Goal: Task Accomplishment & Management: Complete application form

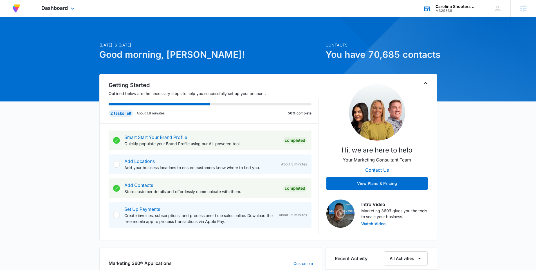
click at [453, 10] on div "M329838" at bounding box center [456, 11] width 41 height 4
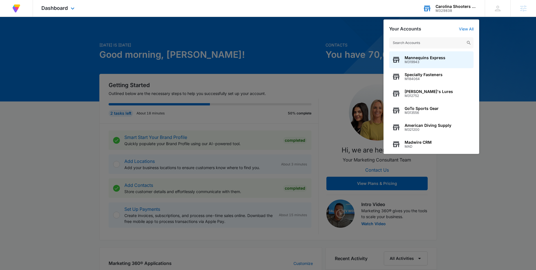
click at [399, 44] on input "text" at bounding box center [431, 42] width 84 height 11
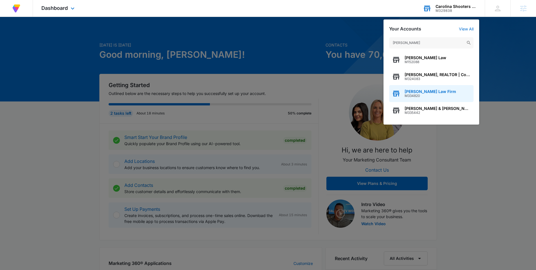
type input "potts"
click at [431, 91] on span "[PERSON_NAME] Law Firm" at bounding box center [431, 91] width 52 height 5
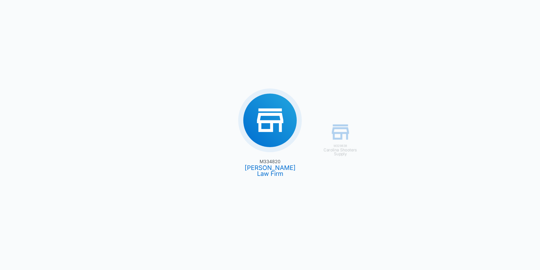
click at [273, 123] on div "M329838 Carolina Shooters Supply M334820 Potts Law Firm" at bounding box center [270, 135] width 540 height 270
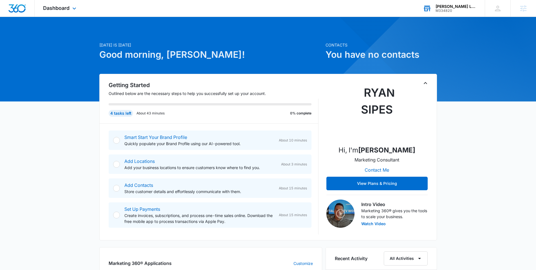
click at [115, 140] on div at bounding box center [116, 140] width 7 height 7
click at [156, 137] on link "Smart Start Your Brand Profile" at bounding box center [155, 137] width 63 height 6
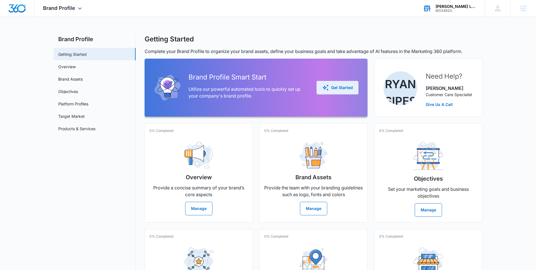
click at [348, 91] on button "Get Started" at bounding box center [338, 88] width 42 height 14
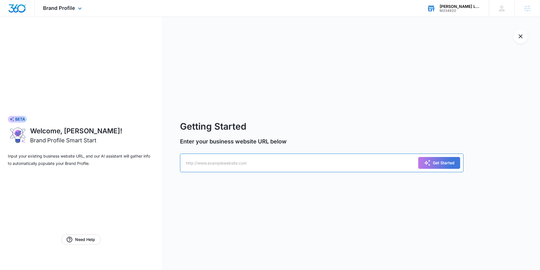
click at [206, 165] on input "text" at bounding box center [322, 162] width 284 height 19
paste input "https://potts-law.com/"
type input "https://potts-law.com/"
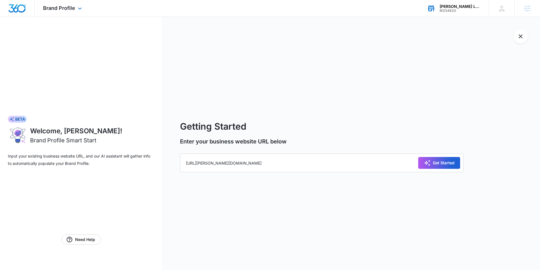
click at [446, 163] on div "Get Started" at bounding box center [439, 162] width 31 height 7
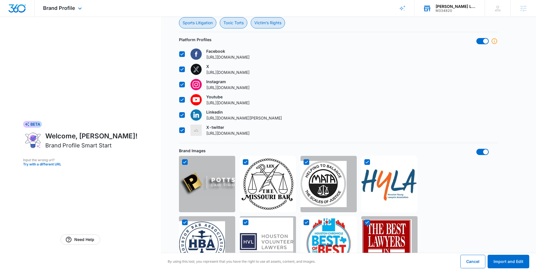
scroll to position [433, 0]
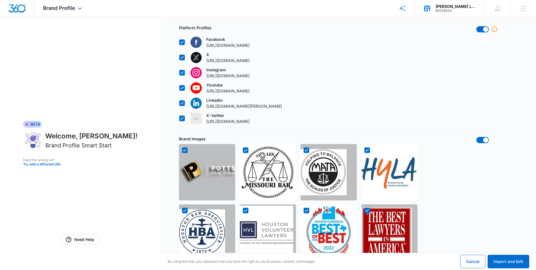
click at [246, 149] on icon at bounding box center [245, 150] width 3 height 3
click at [243, 150] on input "checkbox" at bounding box center [243, 150] width 0 height 0
checkbox input "false"
drag, startPoint x: 305, startPoint y: 136, endPoint x: 334, endPoint y: 135, distance: 28.2
click at [305, 148] on icon at bounding box center [306, 150] width 5 height 5
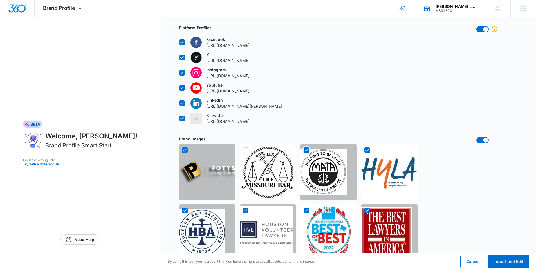
click at [304, 150] on input "checkbox" at bounding box center [303, 150] width 0 height 0
checkbox input "false"
click at [368, 148] on icon at bounding box center [367, 150] width 5 height 5
click at [365, 150] on input "checkbox" at bounding box center [364, 150] width 0 height 0
checkbox input "false"
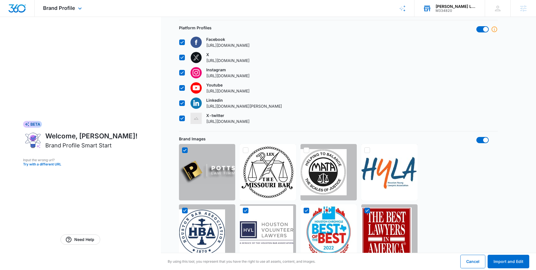
click at [367, 208] on icon at bounding box center [367, 210] width 5 height 5
click at [365, 210] on input "checkbox" at bounding box center [364, 210] width 0 height 0
checkbox input "false"
click at [307, 208] on icon at bounding box center [306, 210] width 5 height 5
click at [304, 210] on input "checkbox" at bounding box center [303, 210] width 0 height 0
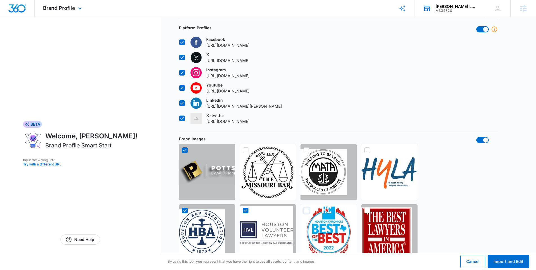
checkbox input "false"
click at [248, 208] on icon at bounding box center [245, 210] width 5 height 5
click at [243, 210] on input "checkbox" at bounding box center [243, 210] width 0 height 0
checkbox input "false"
click at [183, 208] on icon at bounding box center [184, 210] width 5 height 5
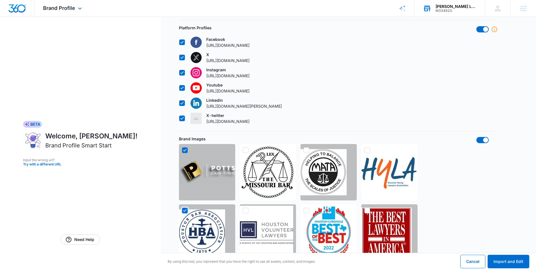
click at [182, 210] on input "checkbox" at bounding box center [182, 210] width 0 height 0
checkbox input "false"
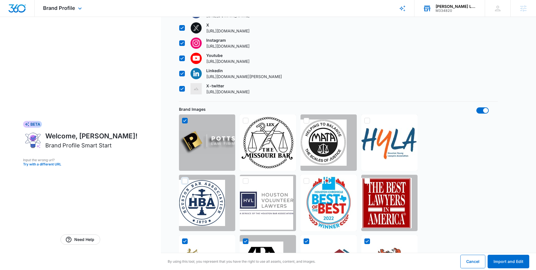
scroll to position [504, 0]
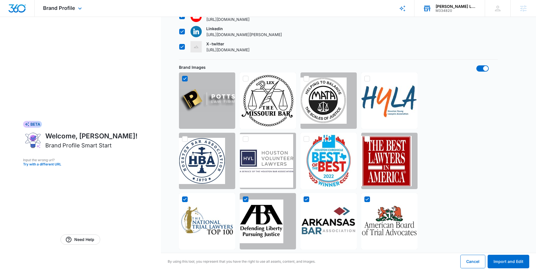
click at [183, 196] on icon at bounding box center [184, 198] width 5 height 5
click at [182, 199] on input "checkbox" at bounding box center [182, 199] width 0 height 0
checkbox input "false"
click at [247, 196] on icon at bounding box center [245, 198] width 5 height 5
click at [243, 199] on input "checkbox" at bounding box center [243, 199] width 0 height 0
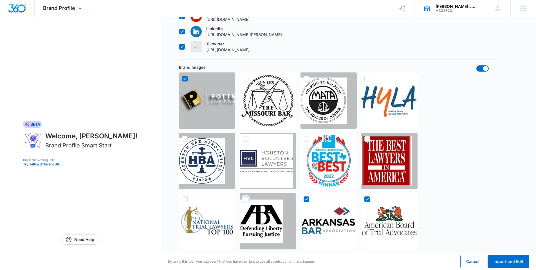
checkbox input "false"
drag, startPoint x: 306, startPoint y: 185, endPoint x: 318, endPoint y: 185, distance: 12.7
click at [306, 196] on icon at bounding box center [306, 198] width 5 height 5
click at [304, 199] on input "checkbox" at bounding box center [303, 199] width 0 height 0
checkbox input "false"
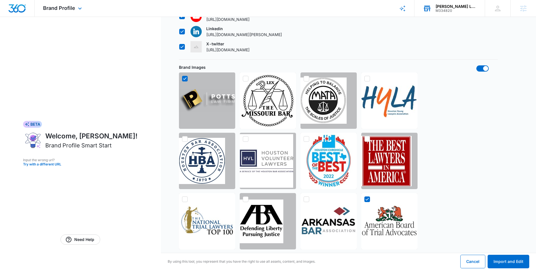
click at [367, 198] on icon at bounding box center [367, 199] width 3 height 3
click at [365, 199] on input "checkbox" at bounding box center [364, 199] width 0 height 0
checkbox input "false"
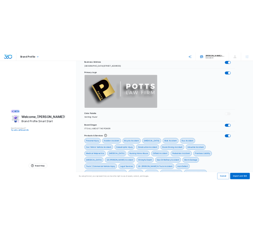
scroll to position [99, 0]
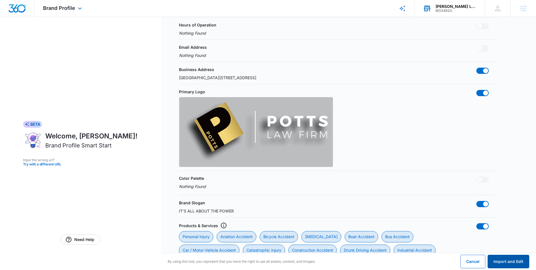
click at [509, 264] on button "Import and Edit" at bounding box center [509, 261] width 42 height 14
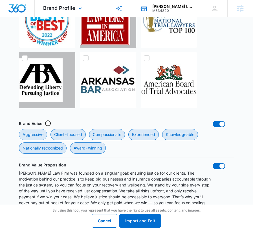
scroll to position [903, 0]
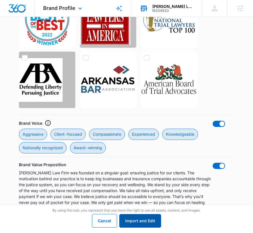
click at [139, 221] on button "Import and Edit" at bounding box center [140, 221] width 42 height 14
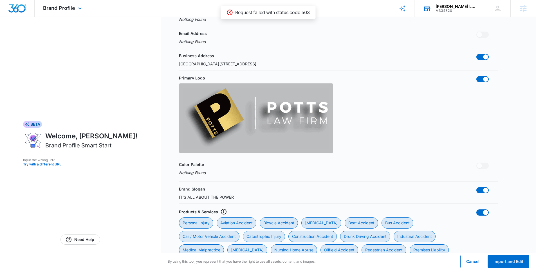
scroll to position [0, 0]
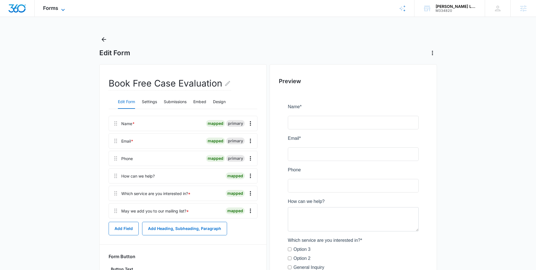
click at [64, 8] on icon at bounding box center [63, 9] width 7 height 7
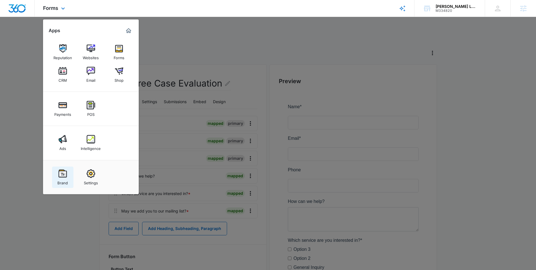
click at [62, 173] on img at bounding box center [63, 173] width 8 height 8
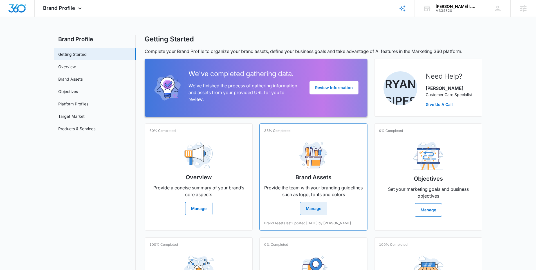
click at [313, 210] on button "Manage" at bounding box center [313, 209] width 27 height 14
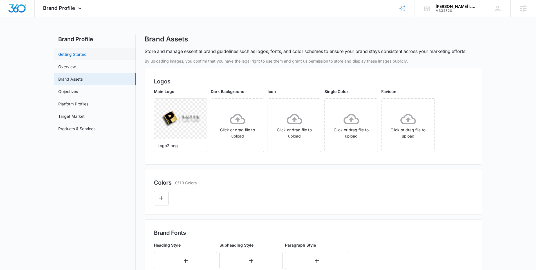
click at [75, 56] on link "Getting Started" at bounding box center [72, 54] width 28 height 6
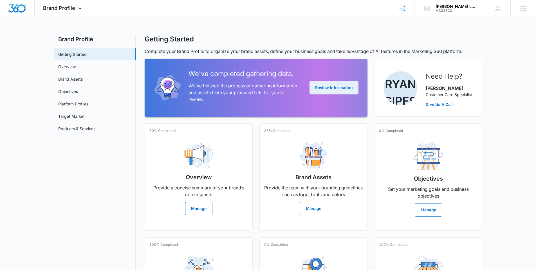
click at [347, 90] on button "Review Information" at bounding box center [334, 88] width 49 height 14
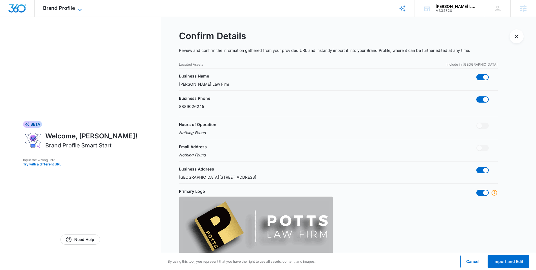
click at [81, 9] on icon at bounding box center [79, 10] width 3 height 2
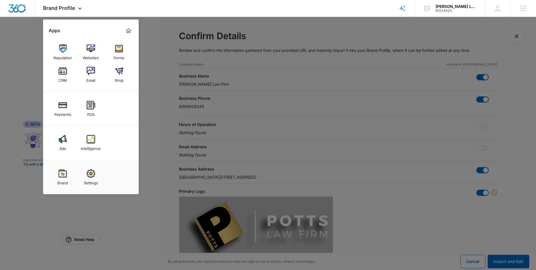
click at [523, 39] on div at bounding box center [268, 135] width 536 height 270
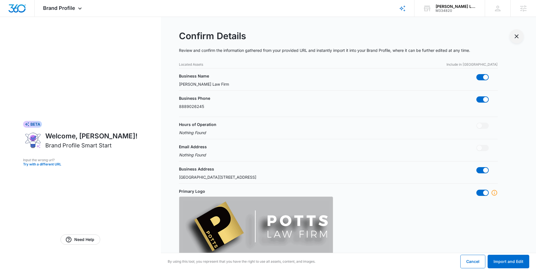
click at [519, 39] on icon "Exit Smart Start Wizard" at bounding box center [516, 36] width 7 height 7
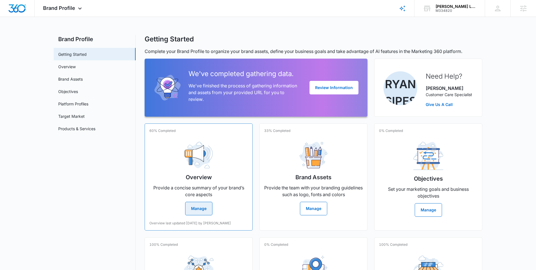
click at [200, 210] on button "Manage" at bounding box center [198, 209] width 27 height 14
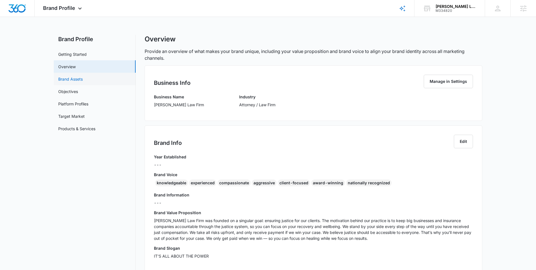
click at [80, 79] on link "Brand Assets" at bounding box center [70, 79] width 24 height 6
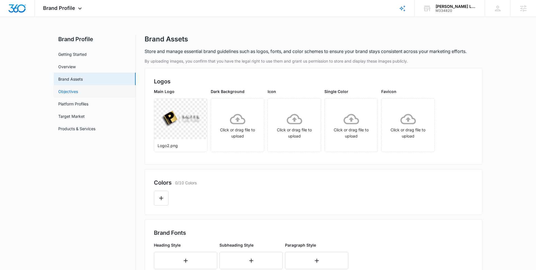
click at [62, 91] on link "Objectives" at bounding box center [68, 91] width 20 height 6
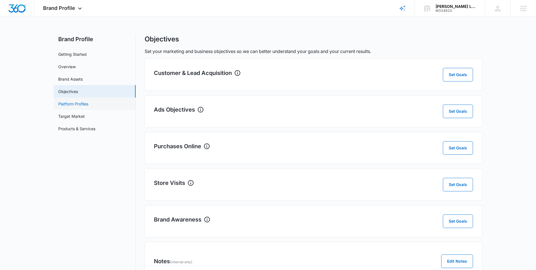
click at [73, 104] on link "Platform Profiles" at bounding box center [73, 104] width 30 height 6
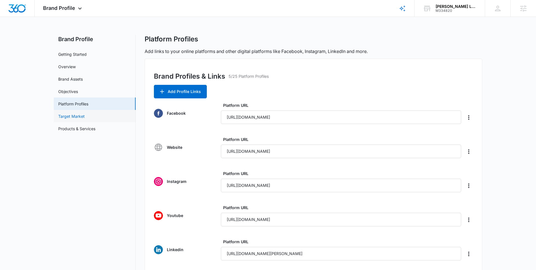
click at [73, 116] on link "Target Market" at bounding box center [71, 116] width 26 height 6
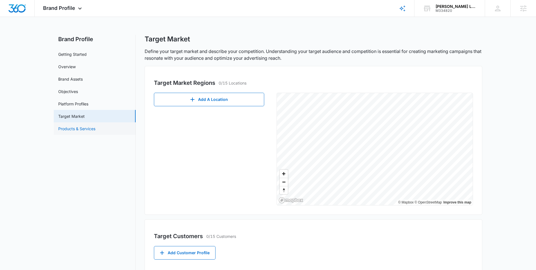
click at [80, 128] on link "Products & Services" at bounding box center [76, 129] width 37 height 6
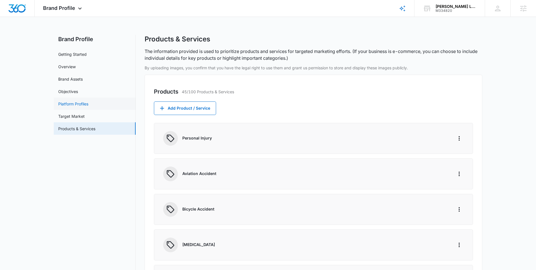
click at [74, 104] on link "Platform Profiles" at bounding box center [73, 104] width 30 height 6
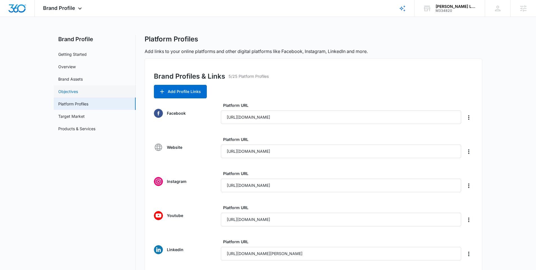
click at [69, 93] on link "Objectives" at bounding box center [68, 91] width 20 height 6
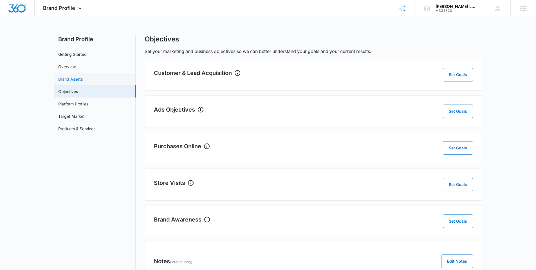
click at [69, 82] on link "Brand Assets" at bounding box center [70, 79] width 24 height 6
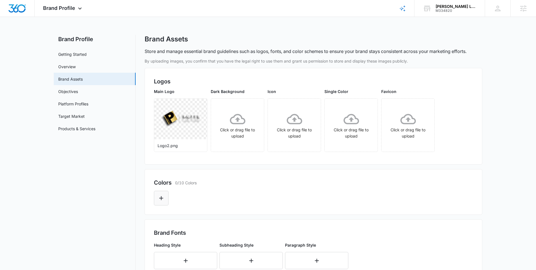
click at [160, 197] on icon "Edit Color" at bounding box center [161, 198] width 7 height 7
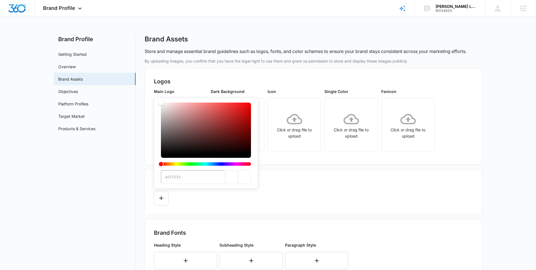
click at [189, 178] on input "#FFFFFF" at bounding box center [193, 177] width 64 height 14
drag, startPoint x: 191, startPoint y: 177, endPoint x: 159, endPoint y: 177, distance: 31.8
click at [159, 177] on div "#FFFFFF" at bounding box center [206, 143] width 104 height 91
paste input "84754E"
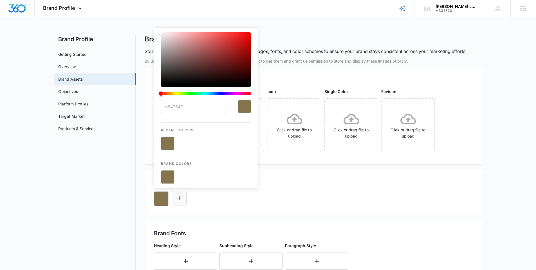
type input "#84754E"
click at [179, 198] on icon "Edit Color" at bounding box center [179, 198] width 4 height 4
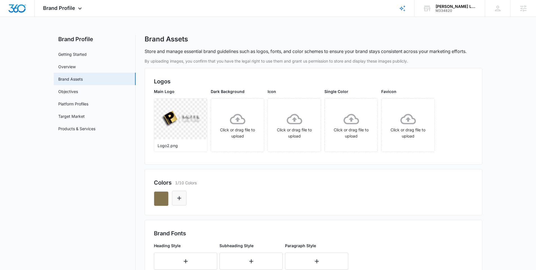
click at [179, 198] on icon "Edit Color" at bounding box center [179, 198] width 4 height 4
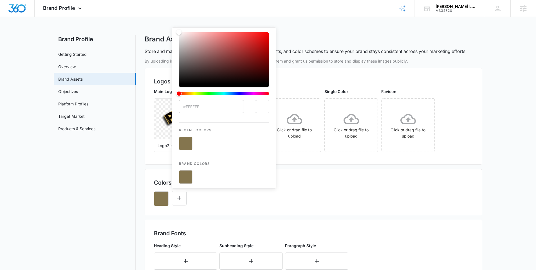
click at [207, 105] on input "#FFFFFF" at bounding box center [211, 107] width 64 height 14
drag, startPoint x: 212, startPoint y: 107, endPoint x: 169, endPoint y: 107, distance: 42.2
click at [169, 107] on div "By uploading images, you confirm that you have the legal right to use them and …" at bounding box center [314, 245] width 338 height 374
drag, startPoint x: 214, startPoint y: 108, endPoint x: 162, endPoint y: 104, distance: 52.2
click at [162, 104] on div "By uploading images, you confirm that you have the legal right to use them and …" at bounding box center [314, 245] width 338 height 374
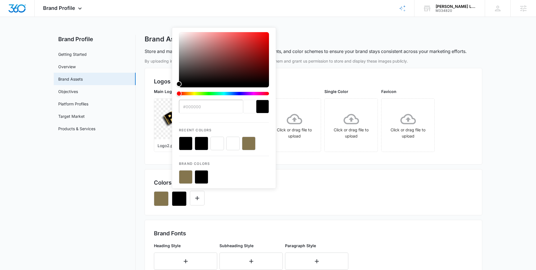
type input "#000000"
click at [235, 181] on div "color-picker-container" at bounding box center [224, 177] width 90 height 14
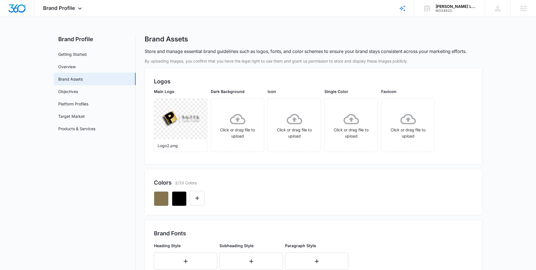
click at [333, 200] on div at bounding box center [313, 196] width 319 height 19
click at [198, 200] on icon "Edit Color" at bounding box center [197, 198] width 7 height 7
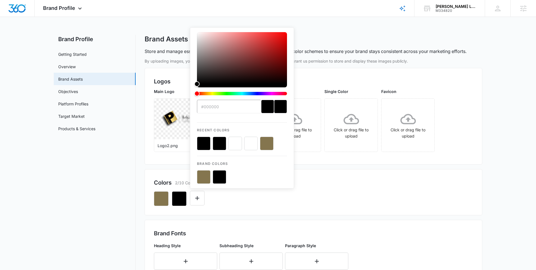
drag, startPoint x: 233, startPoint y: 108, endPoint x: 147, endPoint y: 107, distance: 85.9
click at [147, 107] on div "By uploading images, you confirm that you have the legal right to use them and …" at bounding box center [314, 245] width 338 height 374
type input "#FFFFFF"
click at [321, 187] on div "#FFFFFF Recent Colors Brand Colors" at bounding box center [313, 196] width 319 height 19
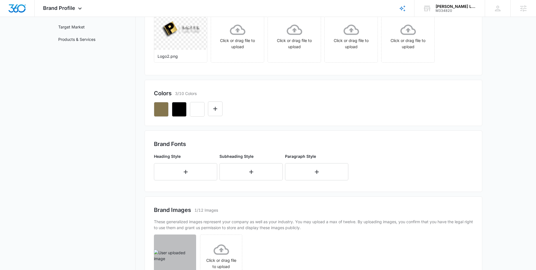
scroll to position [160, 0]
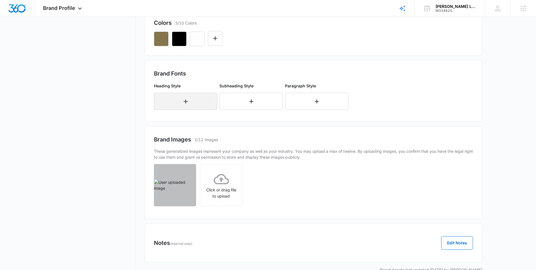
click at [189, 101] on button "button" at bounding box center [185, 101] width 63 height 17
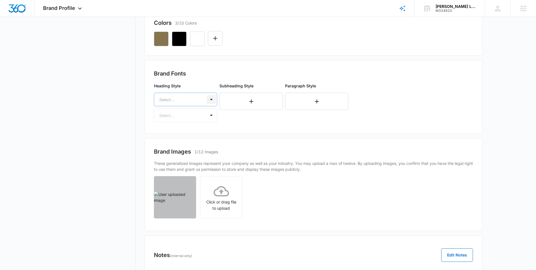
click at [211, 101] on div at bounding box center [211, 99] width 9 height 9
type input "mont"
click at [190, 119] on p "Montserrat" at bounding box center [185, 119] width 49 height 6
click at [213, 118] on div at bounding box center [211, 115] width 9 height 9
click at [167, 145] on p "Bold" at bounding box center [185, 146] width 49 height 6
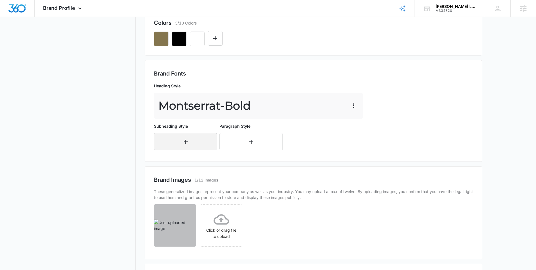
click at [185, 143] on icon "button" at bounding box center [186, 142] width 4 height 4
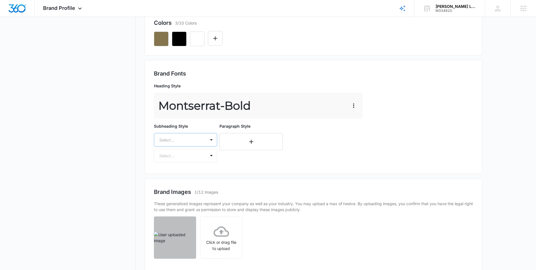
click at [194, 140] on div at bounding box center [178, 139] width 39 height 7
type input "mont"
click at [189, 162] on p "Montserrat" at bounding box center [185, 160] width 49 height 6
click at [187, 159] on div at bounding box center [178, 156] width 39 height 7
click at [172, 176] on p "Regular" at bounding box center [185, 176] width 49 height 6
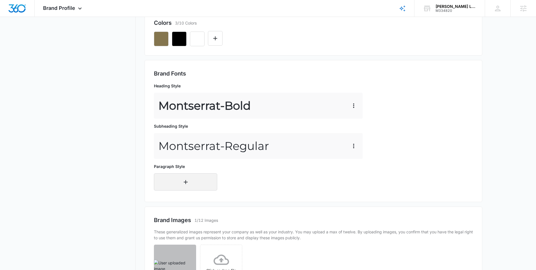
click at [189, 184] on icon "button" at bounding box center [185, 181] width 7 height 7
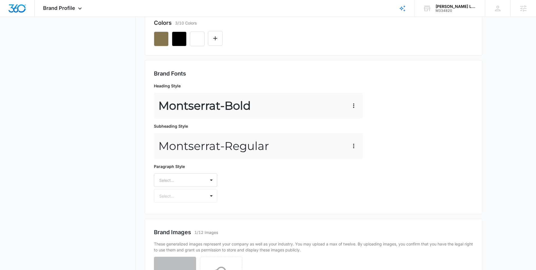
scroll to position [167, 0]
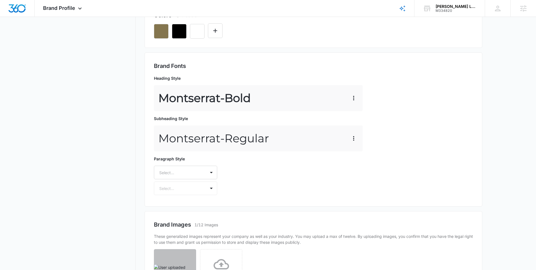
click at [211, 180] on div "Paragraph Style Select... Select..." at bounding box center [185, 175] width 63 height 39
type input "mont"
click at [187, 190] on p "Montserrat" at bounding box center [185, 192] width 49 height 6
click at [191, 187] on div at bounding box center [178, 188] width 39 height 7
click at [172, 210] on p "Regular" at bounding box center [185, 208] width 49 height 6
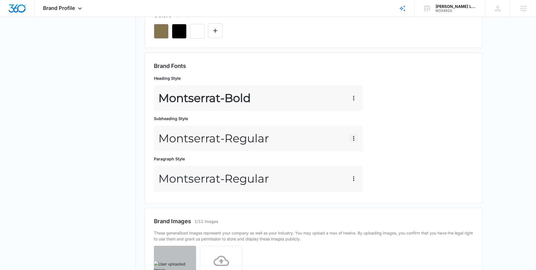
click at [353, 137] on icon "button" at bounding box center [353, 138] width 7 height 7
click at [447, 139] on div "Brand Fonts Heading Style Montserrat - Bold Subheading Style Montserrat - Regul…" at bounding box center [313, 128] width 319 height 132
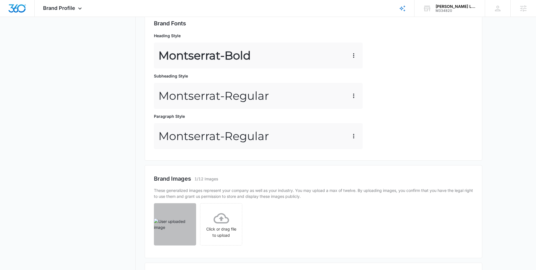
scroll to position [262, 0]
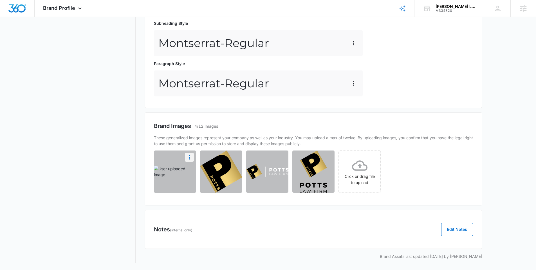
click at [189, 158] on icon "More" at bounding box center [189, 157] width 7 height 7
click at [173, 181] on div "Delete" at bounding box center [171, 181] width 18 height 4
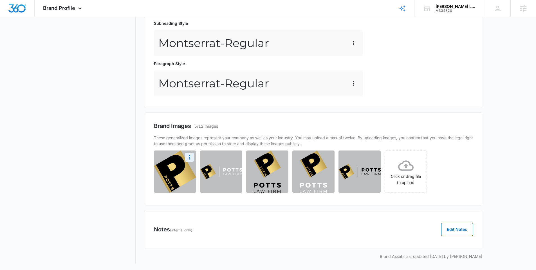
click at [165, 161] on img at bounding box center [175, 171] width 42 height 42
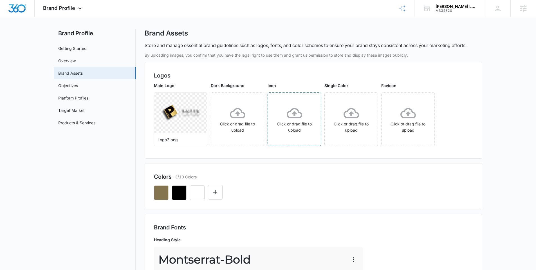
scroll to position [0, 0]
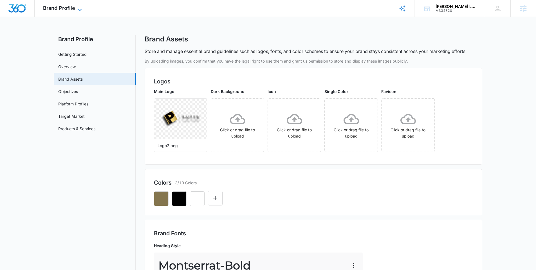
click at [80, 7] on icon at bounding box center [80, 9] width 7 height 7
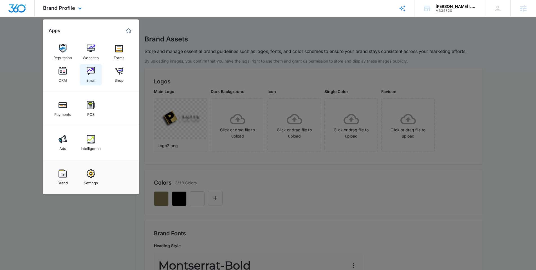
click at [89, 75] on img at bounding box center [91, 71] width 8 height 8
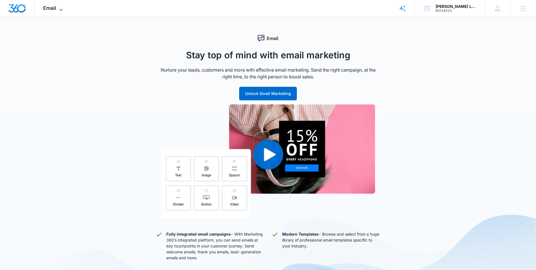
click at [61, 9] on icon at bounding box center [61, 9] width 7 height 7
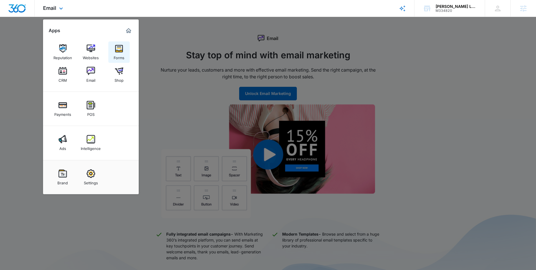
click at [119, 54] on div "Forms" at bounding box center [119, 56] width 11 height 7
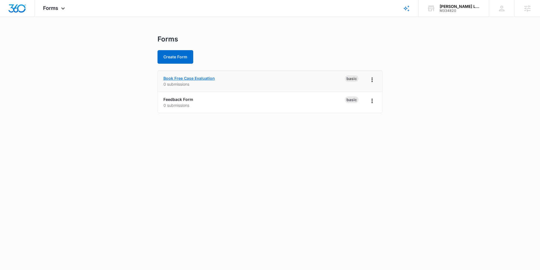
click at [204, 78] on link "Book Free Case Evaluation" at bounding box center [190, 78] width 52 height 5
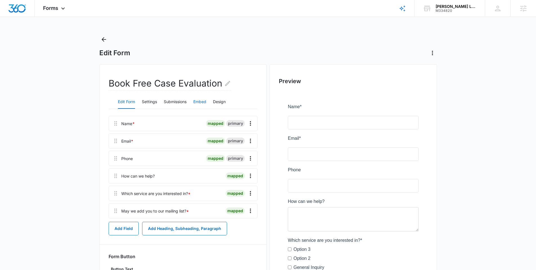
click at [200, 103] on button "Embed" at bounding box center [199, 102] width 13 height 14
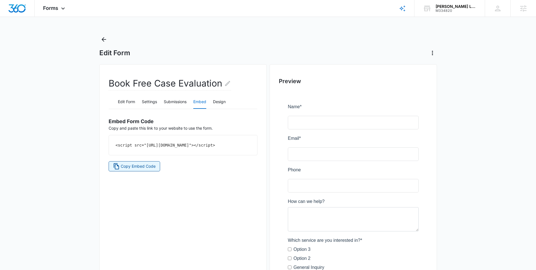
click at [144, 169] on span "Copy Embed Code" at bounding box center [138, 166] width 35 height 6
click at [126, 101] on button "Edit Form" at bounding box center [126, 102] width 17 height 14
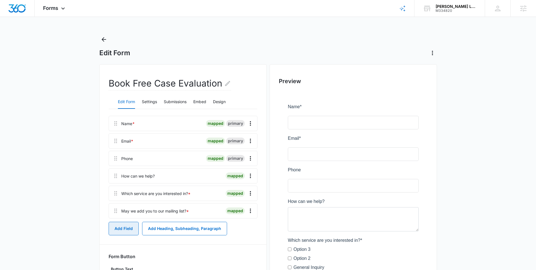
click at [122, 228] on button "Add Field" at bounding box center [124, 229] width 30 height 14
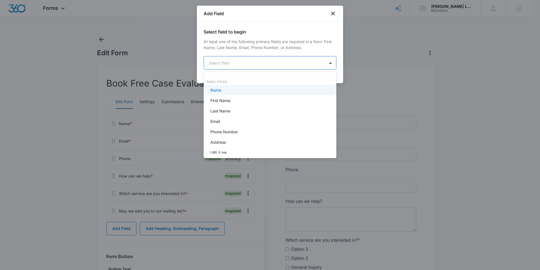
click at [262, 60] on body "Forms Apps Reputation Websites Forms CRM Email Shop Payments POS Ads Intelligen…" at bounding box center [270, 135] width 540 height 270
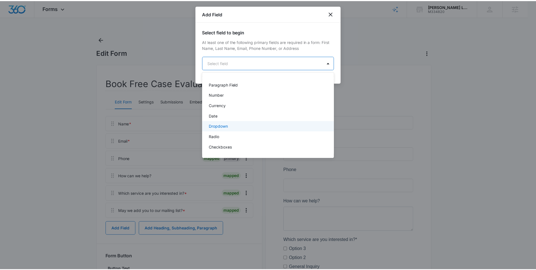
scroll to position [95, 0]
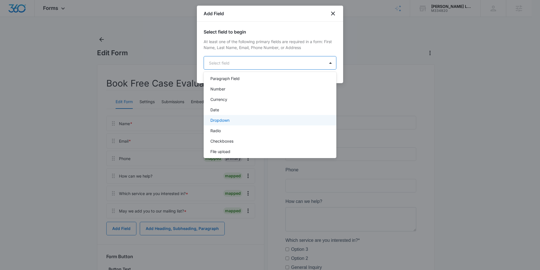
click at [230, 120] on div "Dropdown" at bounding box center [270, 120] width 118 height 6
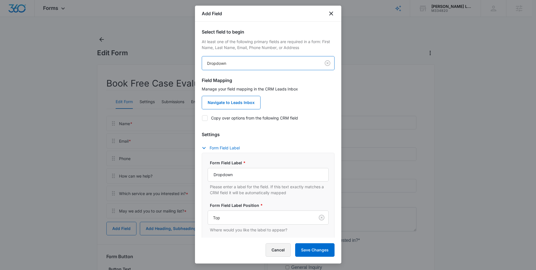
click at [280, 251] on button "Cancel" at bounding box center [278, 250] width 25 height 14
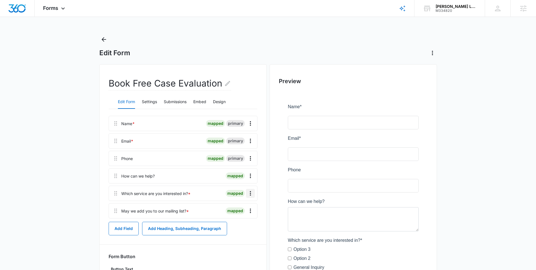
click at [252, 193] on icon "Overflow Menu" at bounding box center [250, 193] width 7 height 7
click at [235, 209] on div "Edit" at bounding box center [235, 209] width 12 height 4
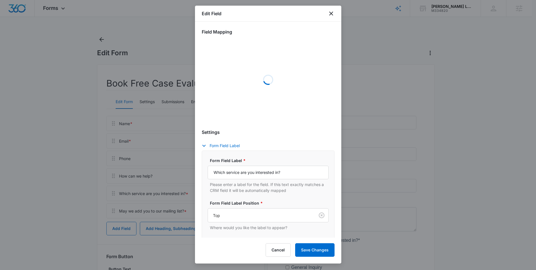
select select "350"
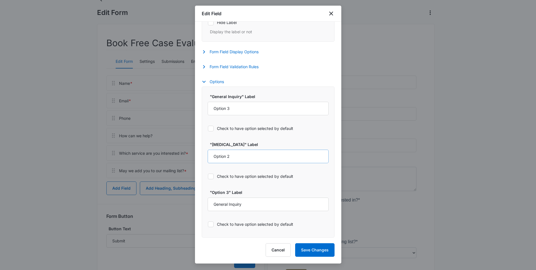
scroll to position [52, 0]
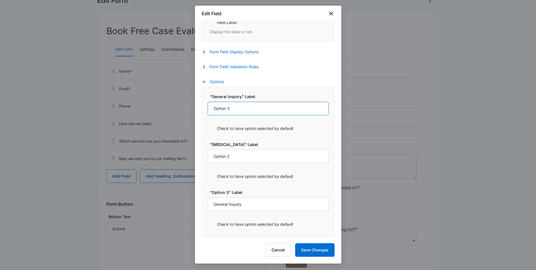
drag, startPoint x: 244, startPoint y: 111, endPoint x: 208, endPoint y: 109, distance: 35.8
click at [204, 109] on div ""General Inquiry" Label Option 3 Check to have option selected by default "Opti…" at bounding box center [268, 161] width 133 height 151
type input "I am a potential new client."
drag, startPoint x: 258, startPoint y: 159, endPoint x: 187, endPoint y: 155, distance: 70.5
click at [187, 155] on body "Forms Apps Reputation Websites Forms CRM Email Shop Payments POS Ads Intelligen…" at bounding box center [268, 127] width 536 height 358
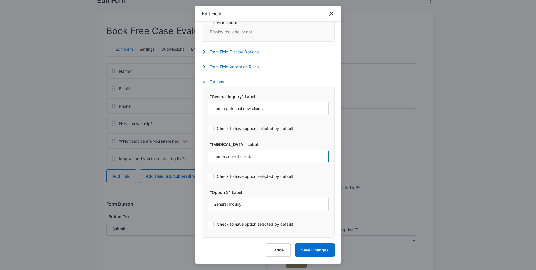
type input "I am a current client."
drag, startPoint x: 249, startPoint y: 205, endPoint x: 208, endPoint y: 205, distance: 41.4
click at [208, 205] on input "General Inquiry" at bounding box center [268, 204] width 121 height 14
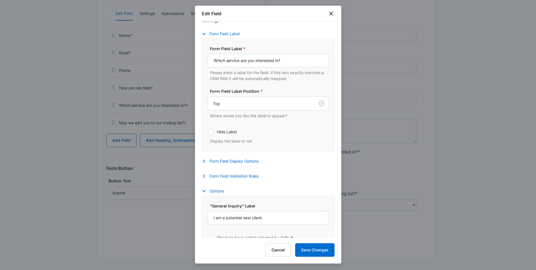
scroll to position [108, 0]
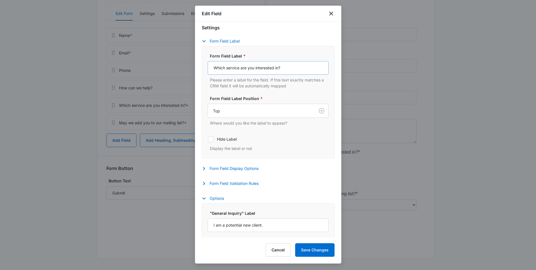
type input "I am neither."
drag, startPoint x: 303, startPoint y: 71, endPoint x: 175, endPoint y: 66, distance: 128.5
click at [175, 66] on body "Forms Apps Reputation Websites Forms CRM Email Shop Payments POS Ads Intelligen…" at bounding box center [268, 91] width 536 height 358
type input "Client Status"
click at [319, 251] on button "Save Changes" at bounding box center [314, 250] width 39 height 14
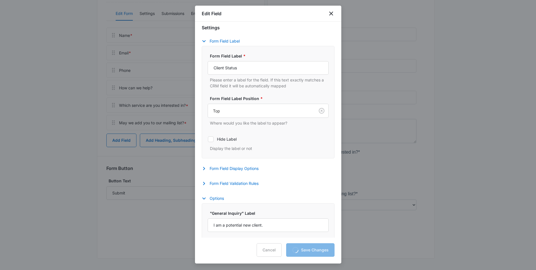
click at [140, 89] on div at bounding box center [268, 135] width 536 height 270
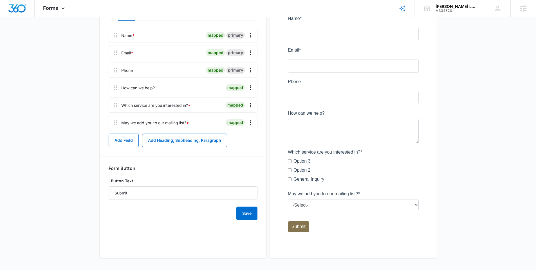
click at [140, 89] on div "How can we help?" at bounding box center [137, 88] width 33 height 6
click at [251, 87] on icon "Overflow Menu" at bounding box center [250, 87] width 1 height 5
click at [235, 102] on div "Edit" at bounding box center [235, 103] width 12 height 4
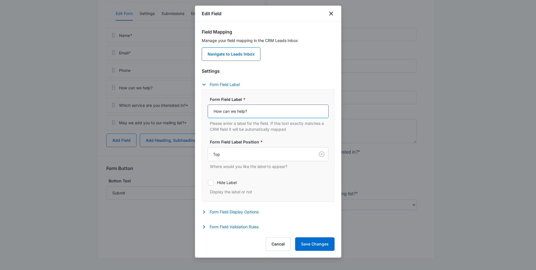
drag, startPoint x: 258, startPoint y: 112, endPoint x: 193, endPoint y: 113, distance: 65.3
click at [193, 113] on body "Forms Apps Reputation Websites Forms CRM Email Shop Payments POS Ads Intelligen…" at bounding box center [268, 91] width 536 height 358
type input "Message"
click at [315, 246] on button "Save Changes" at bounding box center [314, 244] width 39 height 14
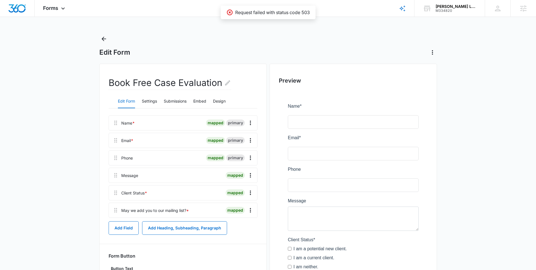
scroll to position [0, 0]
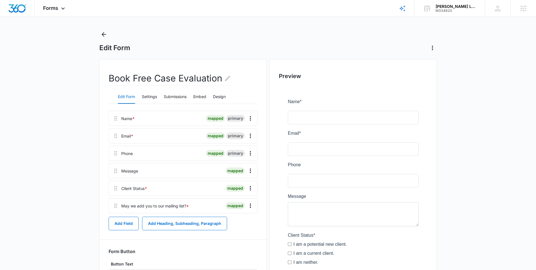
scroll to position [6, 0]
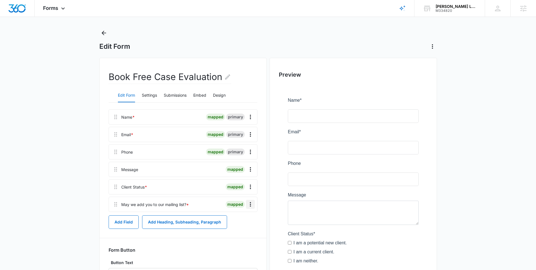
click at [252, 206] on icon "Overflow Menu" at bounding box center [250, 204] width 7 height 7
click at [237, 229] on div "Delete" at bounding box center [235, 228] width 12 height 4
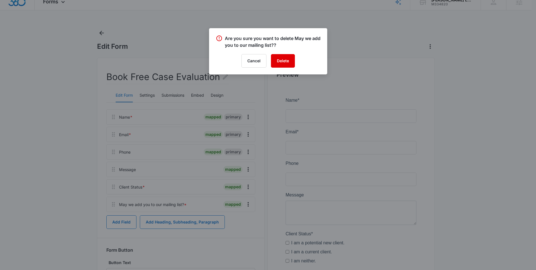
click at [279, 64] on button "Delete" at bounding box center [283, 61] width 24 height 14
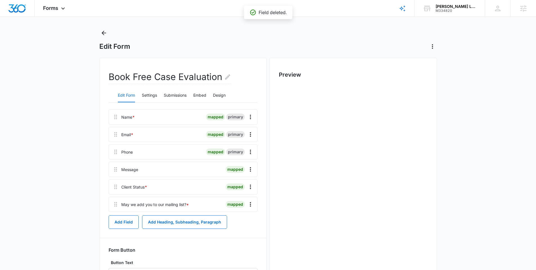
scroll to position [0, 0]
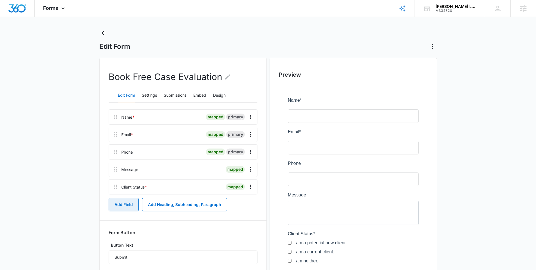
click at [128, 204] on button "Add Field" at bounding box center [124, 205] width 30 height 14
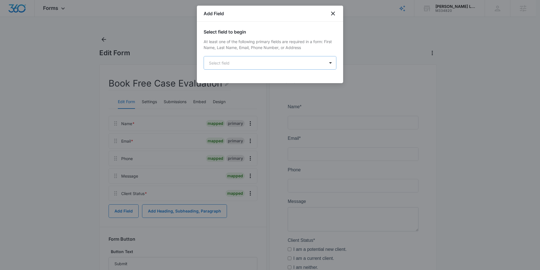
click at [259, 64] on body "Forms Apps Reputation Websites Forms CRM Email Shop Payments POS Ads Intelligen…" at bounding box center [270, 163] width 540 height 327
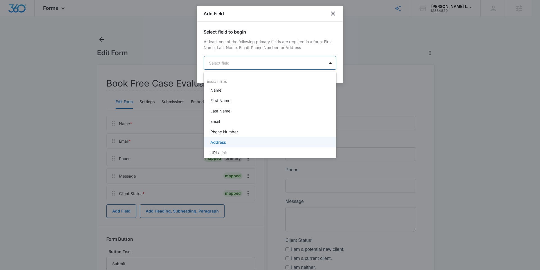
click at [254, 140] on div "Address" at bounding box center [270, 142] width 118 height 6
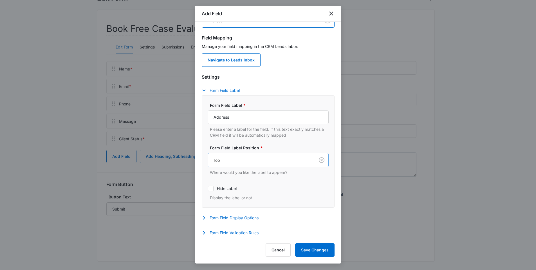
scroll to position [55, 0]
click at [312, 252] on button "Save Changes" at bounding box center [314, 250] width 39 height 14
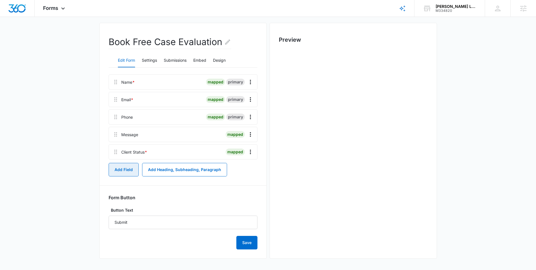
scroll to position [0, 0]
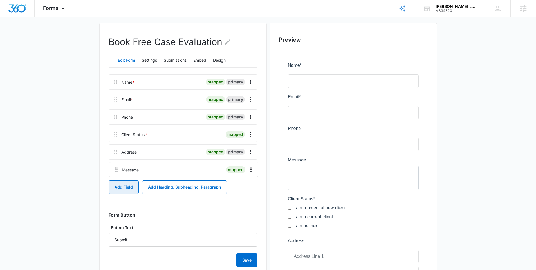
drag, startPoint x: 117, startPoint y: 135, endPoint x: 118, endPoint y: 169, distance: 34.3
click at [118, 169] on div "Name * mapped primary Email * mapped primary Phone mapped primary Message mappe…" at bounding box center [183, 125] width 149 height 102
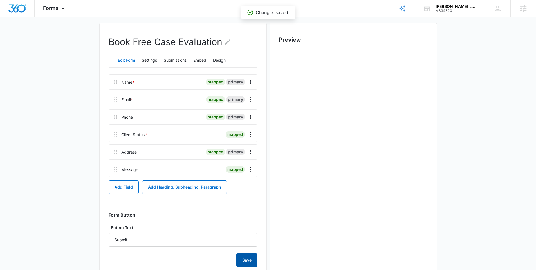
click at [247, 260] on button "Save" at bounding box center [246, 260] width 21 height 14
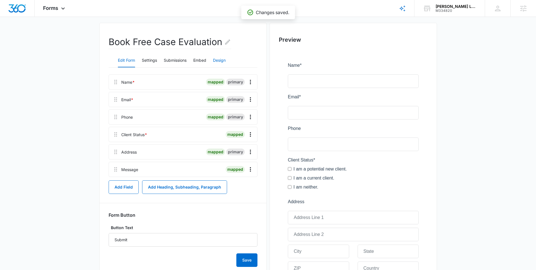
click at [222, 61] on button "Design" at bounding box center [219, 61] width 13 height 14
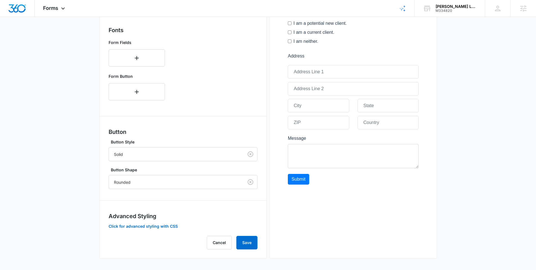
scroll to position [31, 0]
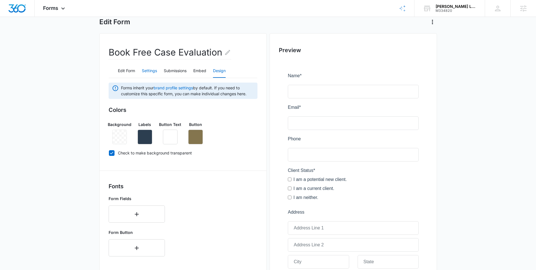
click at [148, 70] on button "Settings" at bounding box center [149, 71] width 15 height 14
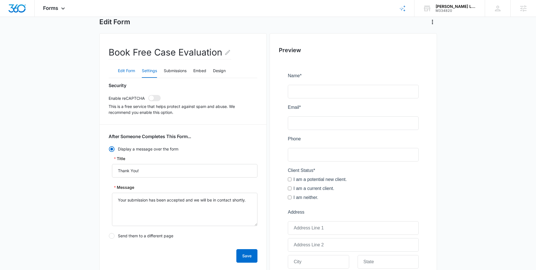
click at [130, 70] on button "Edit Form" at bounding box center [126, 71] width 17 height 14
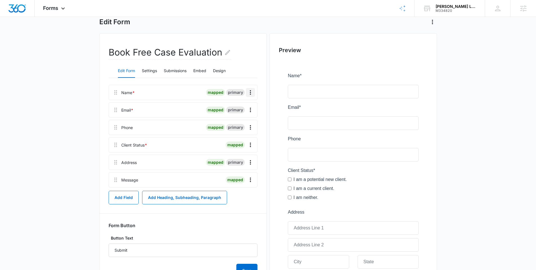
click at [250, 94] on icon "Overflow Menu" at bounding box center [250, 92] width 1 height 5
click at [234, 108] on div "Edit" at bounding box center [235, 108] width 12 height 4
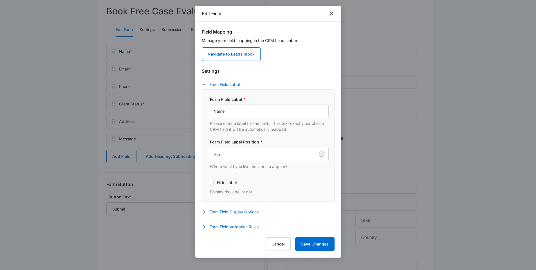
scroll to position [73, 0]
click at [238, 210] on button "Form Field Display Options" at bounding box center [233, 211] width 62 height 7
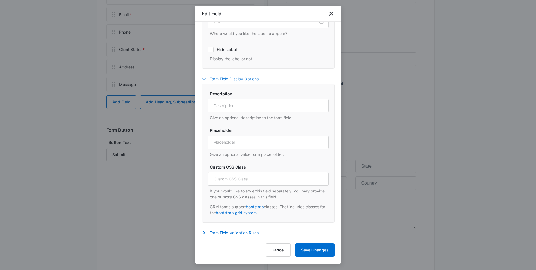
scroll to position [133, 0]
click at [239, 233] on button "Form Field Validation Rules" at bounding box center [233, 232] width 62 height 7
click at [275, 249] on button "Cancel" at bounding box center [278, 250] width 25 height 14
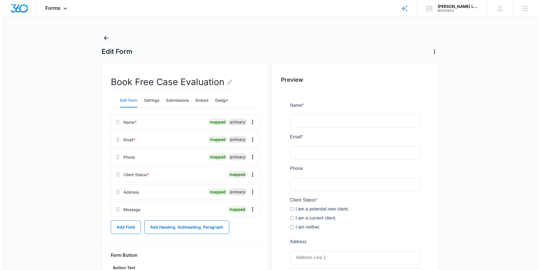
scroll to position [0, 0]
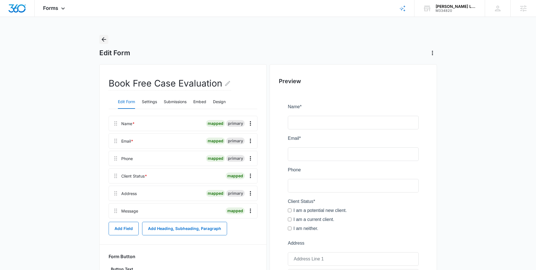
click at [103, 40] on icon "Back" at bounding box center [103, 39] width 7 height 7
